Goal: Entertainment & Leisure: Browse casually

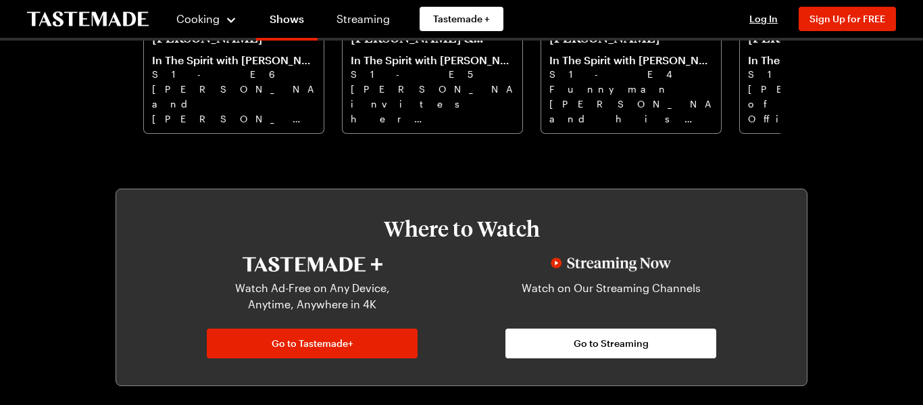
scroll to position [409, 0]
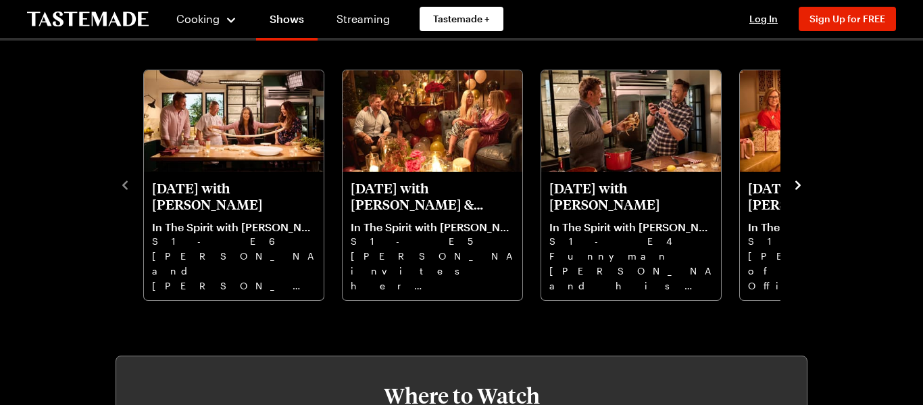
click at [793, 189] on icon "navigate to next item" at bounding box center [798, 185] width 14 height 14
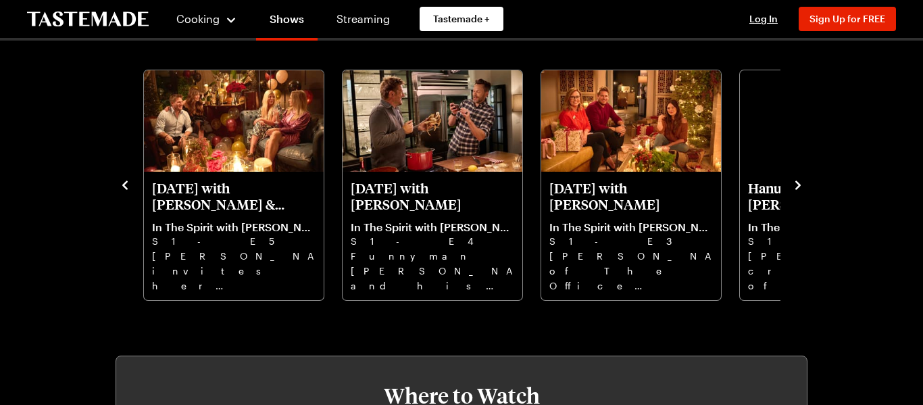
scroll to position [0, 0]
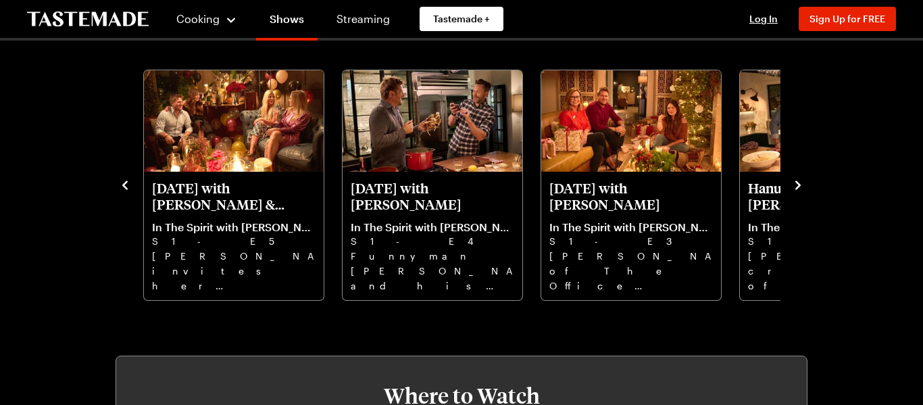
click at [793, 189] on icon "navigate to next item" at bounding box center [798, 185] width 14 height 14
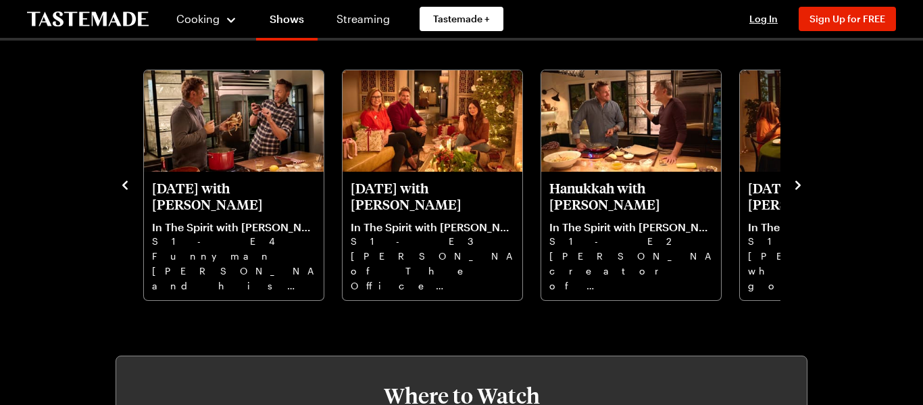
click at [794, 191] on icon "navigate to next item" at bounding box center [798, 185] width 14 height 14
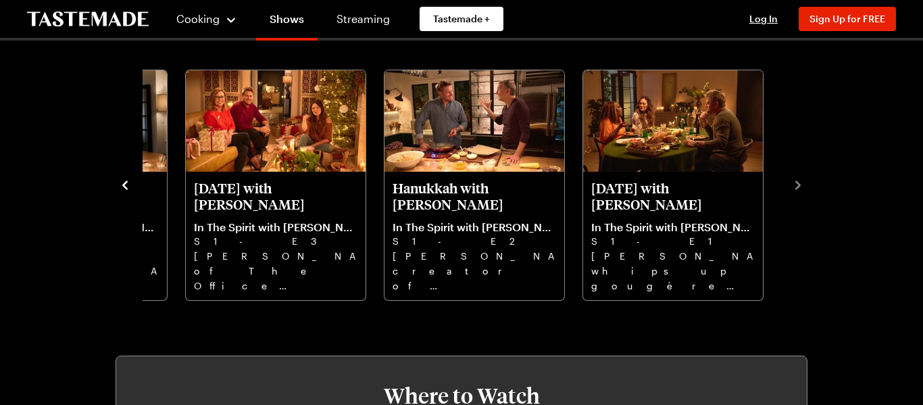
click at [124, 184] on icon "navigate to previous item" at bounding box center [125, 185] width 14 height 14
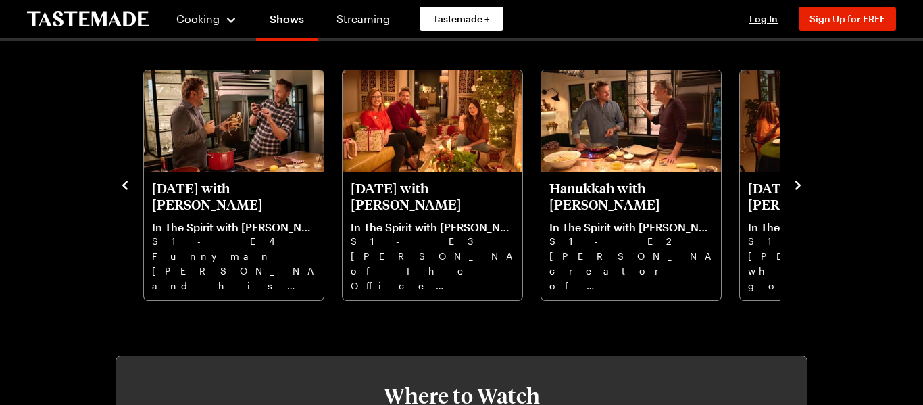
click at [124, 184] on icon "navigate to previous item" at bounding box center [125, 185] width 14 height 14
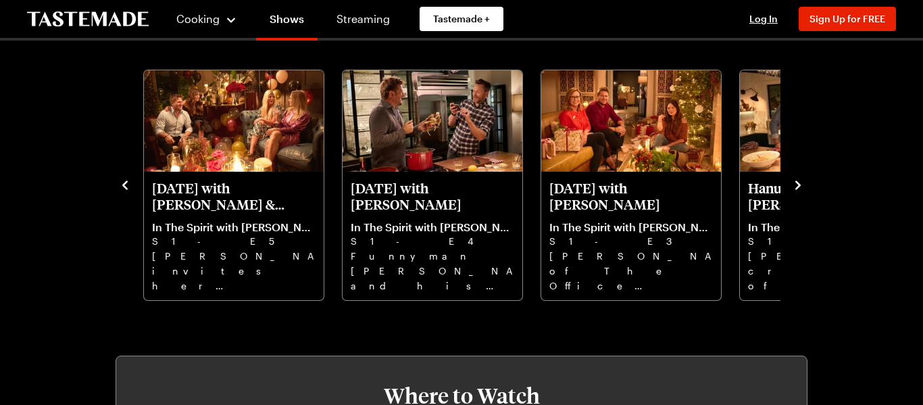
click at [124, 184] on icon "navigate to previous item" at bounding box center [125, 185] width 14 height 14
